Goal: Consume media (video, audio)

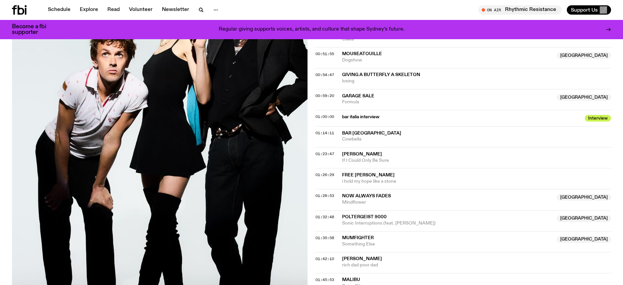
scroll to position [566, 0]
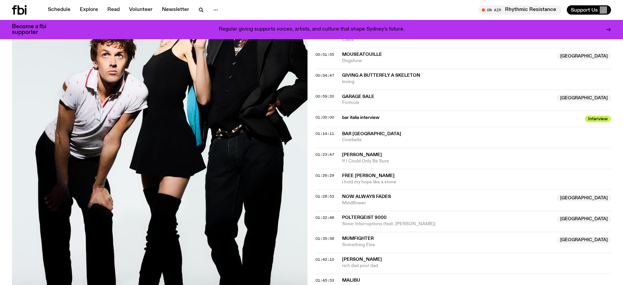
click at [596, 116] on span "Interview" at bounding box center [598, 119] width 26 height 7
click at [329, 115] on span "01:00:00" at bounding box center [324, 117] width 19 height 5
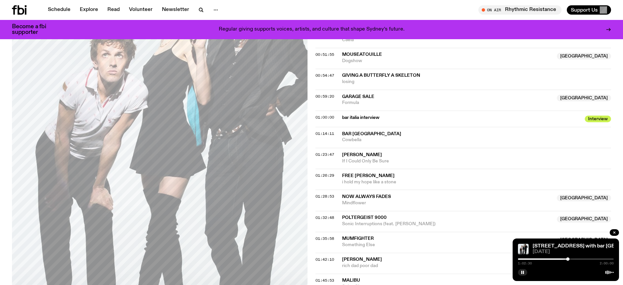
click at [568, 260] on div at bounding box center [567, 259] width 3 height 3
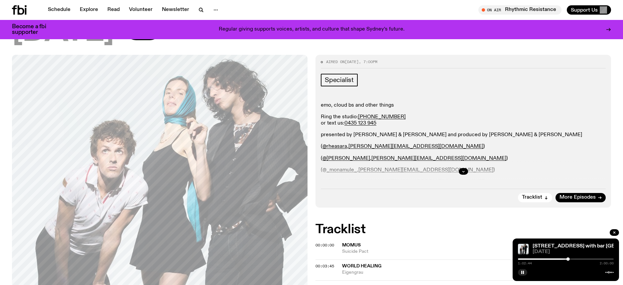
scroll to position [104, 0]
click at [571, 260] on div "1:02:46 2:00:00" at bounding box center [566, 261] width 96 height 8
click at [571, 260] on div at bounding box center [570, 259] width 3 height 3
click at [462, 169] on icon "button" at bounding box center [463, 171] width 4 height 4
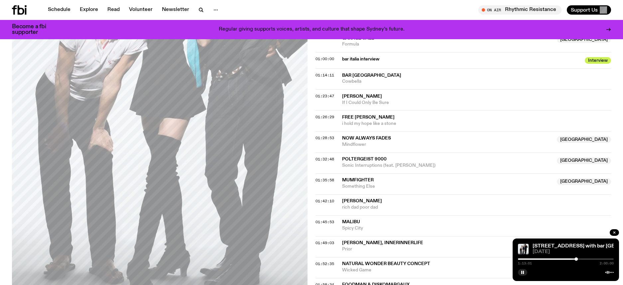
scroll to position [635, 0]
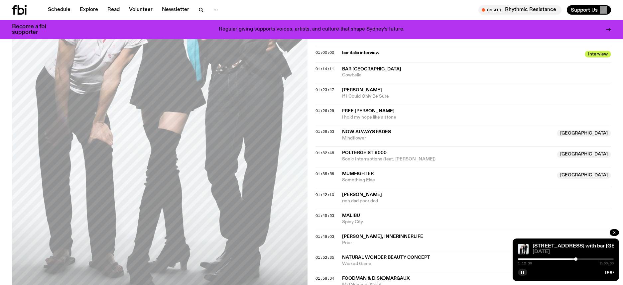
click at [576, 259] on div at bounding box center [575, 259] width 3 height 3
click at [577, 260] on div at bounding box center [577, 259] width 3 height 3
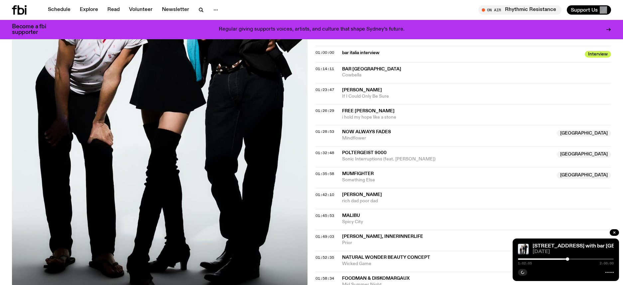
drag, startPoint x: 577, startPoint y: 259, endPoint x: 565, endPoint y: 258, distance: 12.0
click at [566, 258] on div at bounding box center [567, 259] width 3 height 3
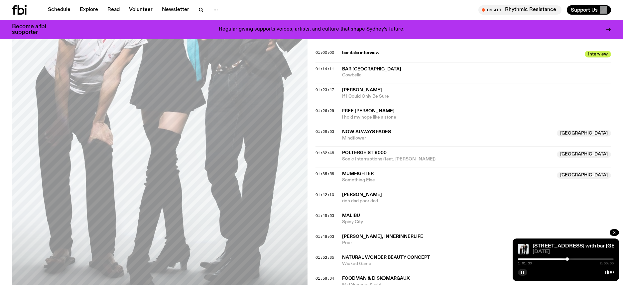
click at [567, 260] on div at bounding box center [566, 259] width 3 height 3
click at [566, 260] on div at bounding box center [566, 259] width 3 height 3
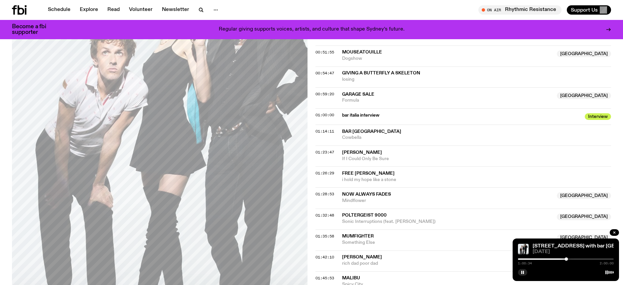
scroll to position [565, 0]
